Goal: Find specific page/section: Find specific page/section

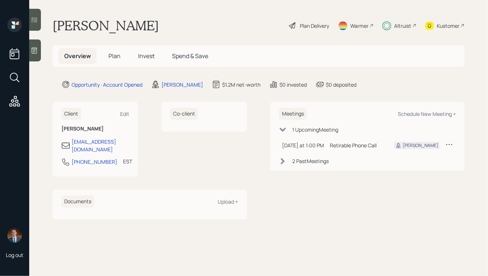
click at [109, 55] on span "Plan" at bounding box center [114, 56] width 12 height 8
